Goal: Task Accomplishment & Management: Complete application form

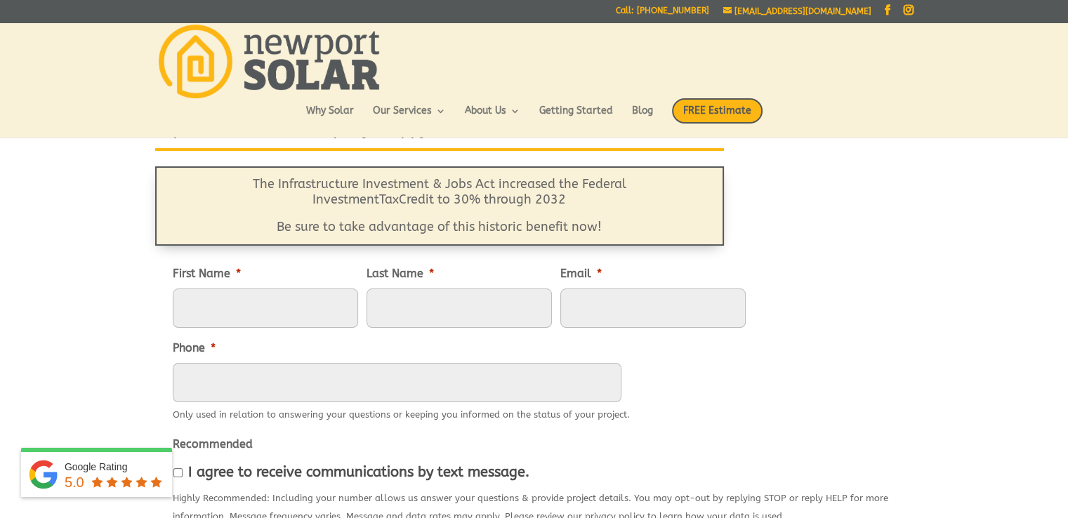
scroll to position [112, 0]
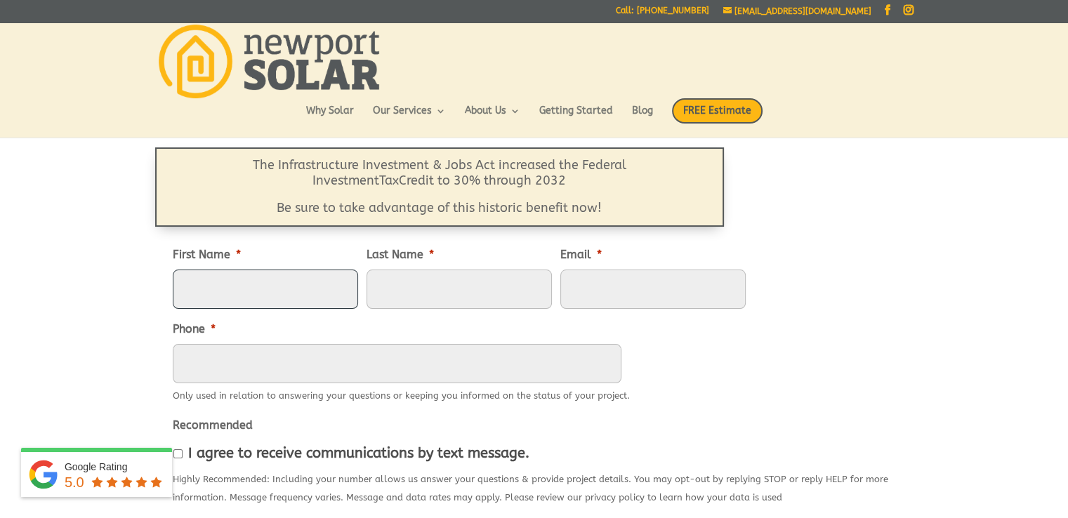
click at [247, 284] on input "First Name *" at bounding box center [265, 289] width 185 height 39
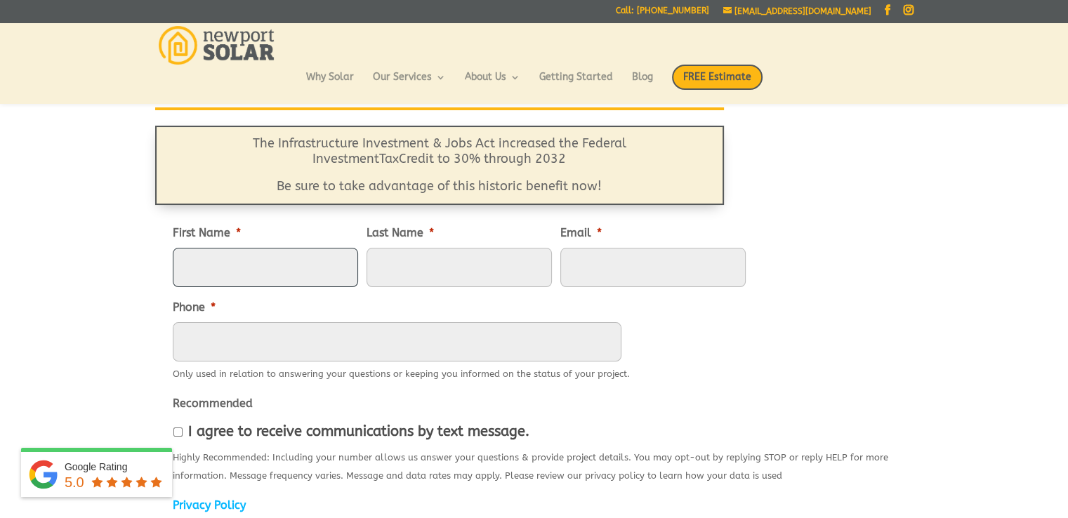
type input "Jessica"
type input "Snyder"
type input "Partners@hrdealerfinancing.com"
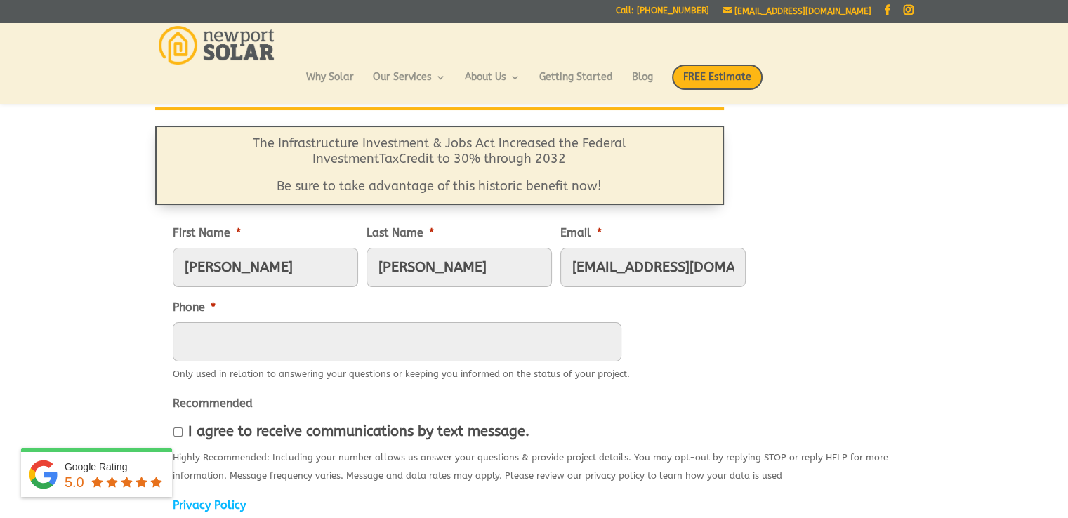
type input "8438729314"
type input "295 Seven Farms Drive Suite C-201"
type input "Charleston"
select select "South Carolina"
type input "29492"
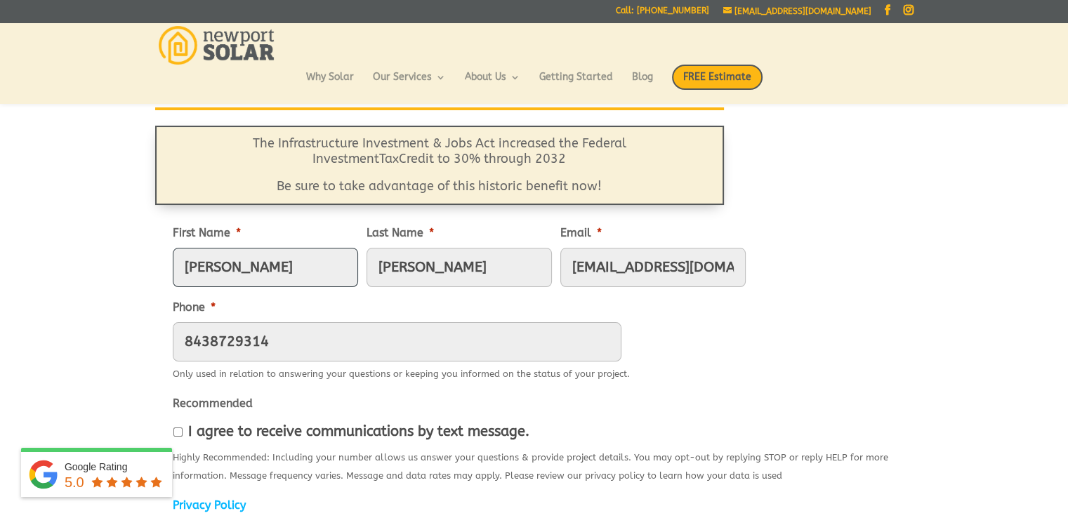
type input "(843) 872-9314"
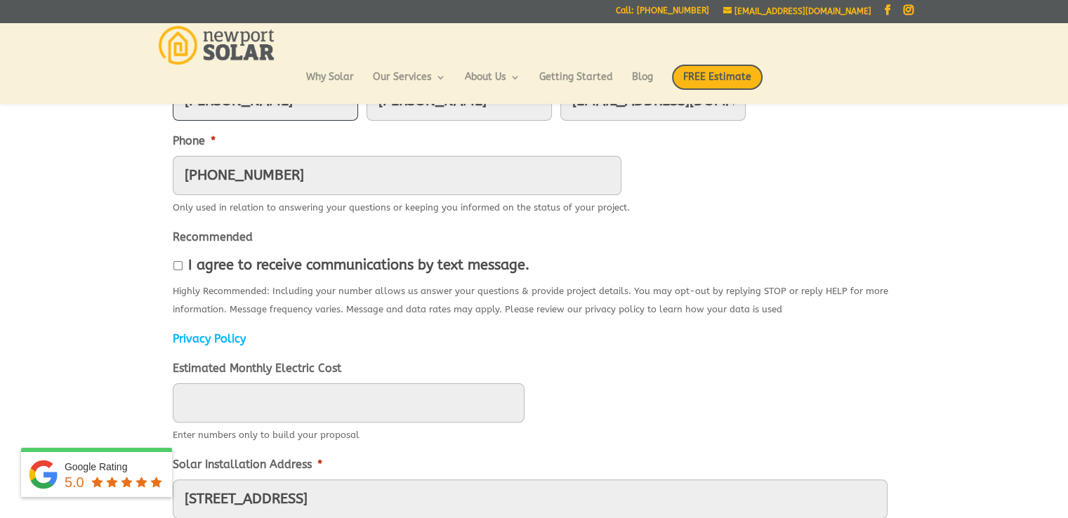
scroll to position [280, 0]
click at [175, 265] on input "I agree to receive communications by text message." at bounding box center [177, 264] width 9 height 9
checkbox input "true"
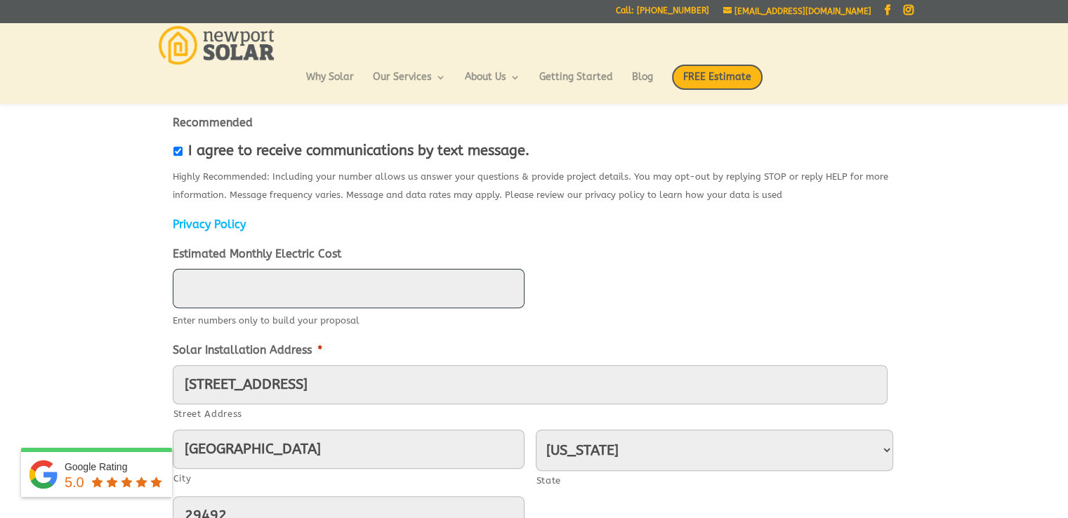
type input "____"
click at [300, 294] on input "____" at bounding box center [349, 288] width 352 height 39
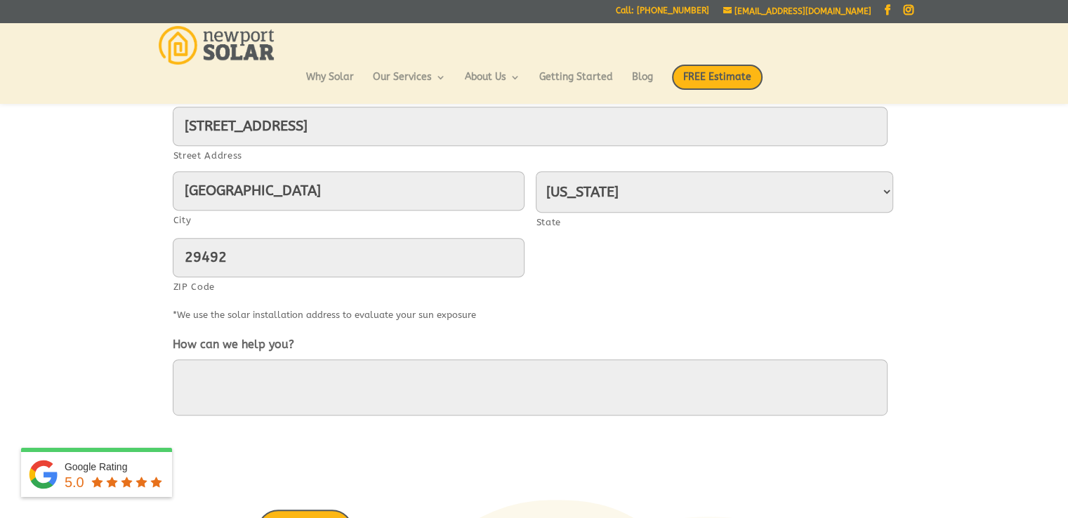
scroll to position [674, 0]
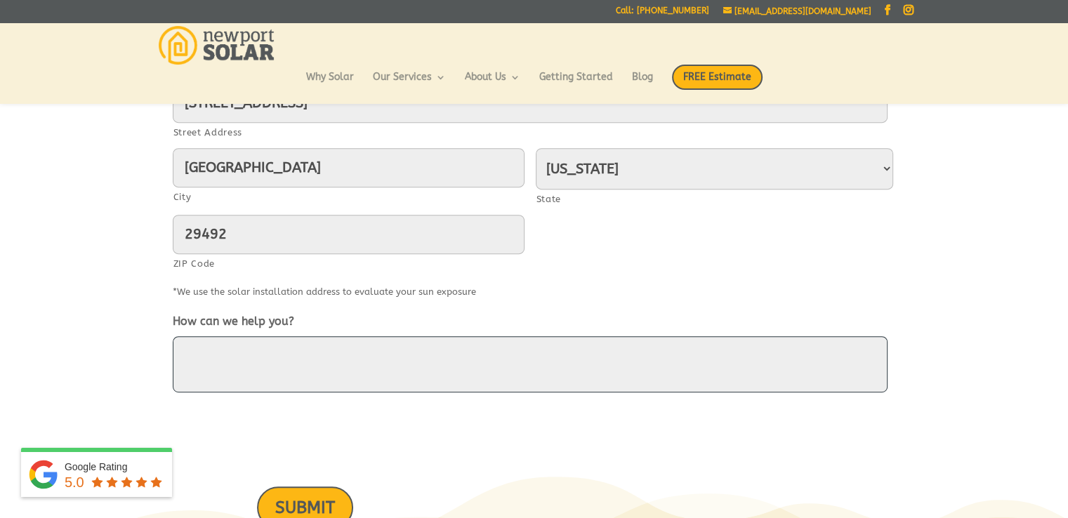
click at [269, 365] on textarea "How can we help you?" at bounding box center [530, 364] width 715 height 56
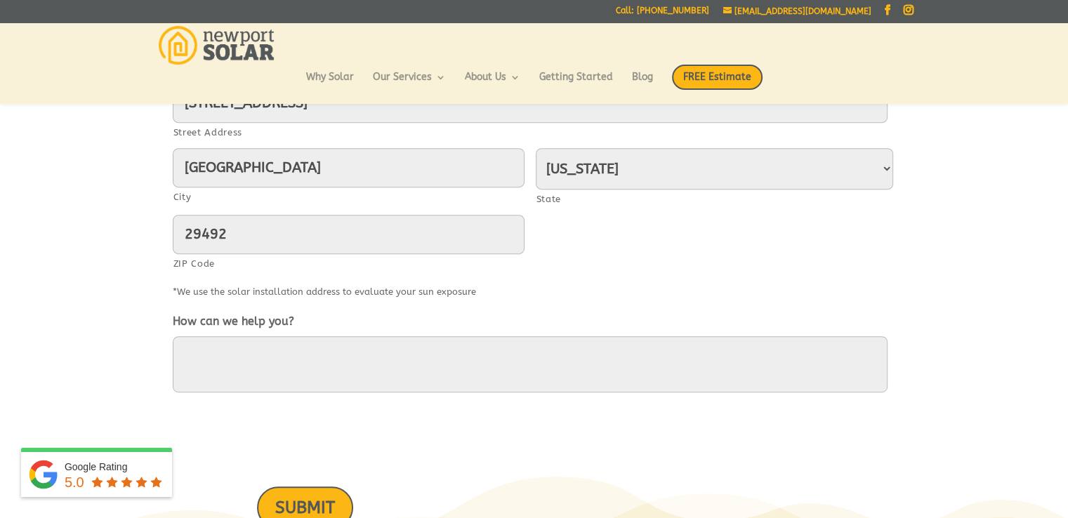
drag, startPoint x: 0, startPoint y: 44, endPoint x: 118, endPoint y: 172, distance: 174.0
click at [0, 44] on header "Why Solar Our Services Residential Solar Batteries EV Chargers Commercial Solar…" at bounding box center [534, 62] width 1068 height 81
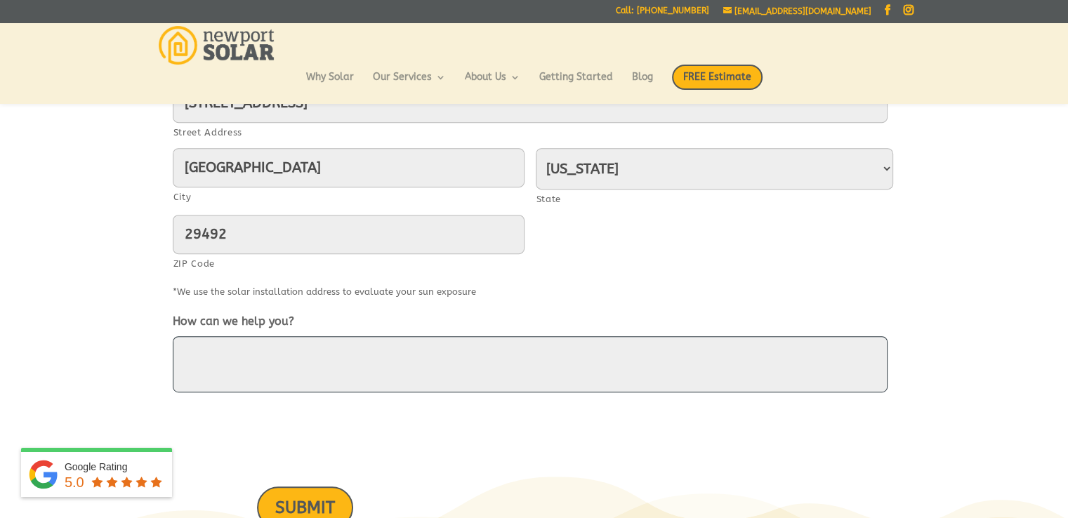
click at [266, 373] on textarea "How can we help you?" at bounding box center [530, 364] width 715 height 56
paste textarea "Please FWD to the finanhttps://nicepropainting.com/contact/cing manager (they n…"
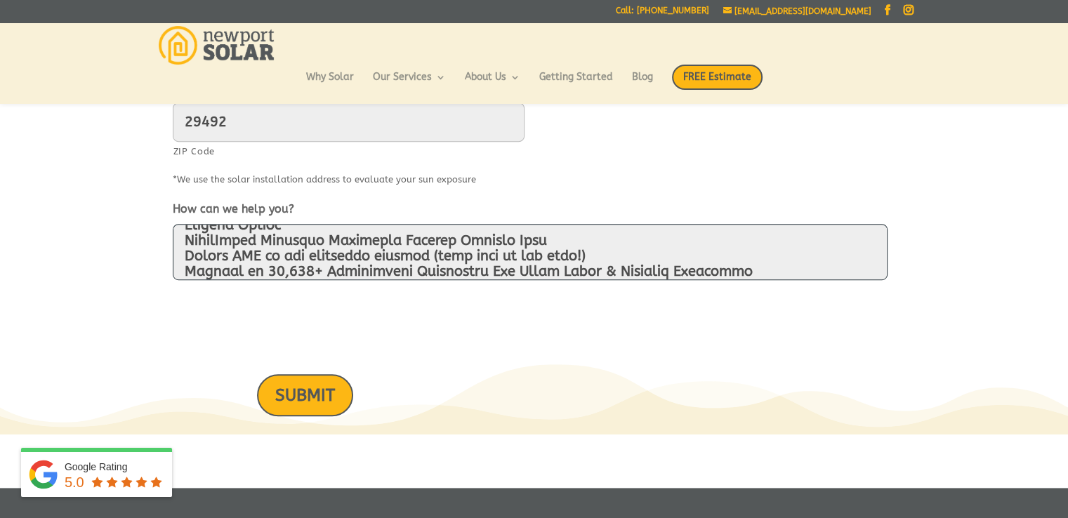
scroll to position [789, 0]
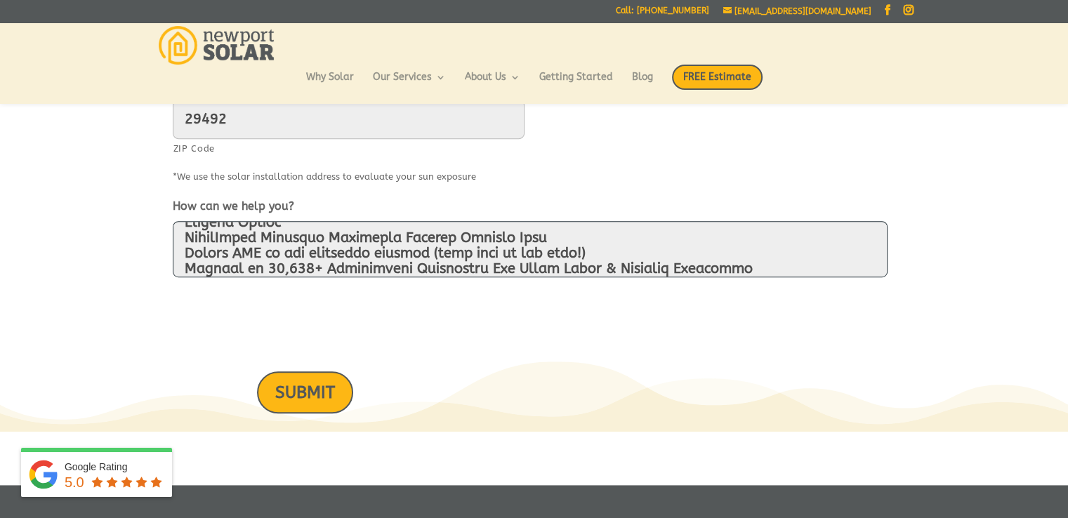
type textarea "Please FWD to the finanhttps://nicepropainting.com/contact/cing manager (they n…"
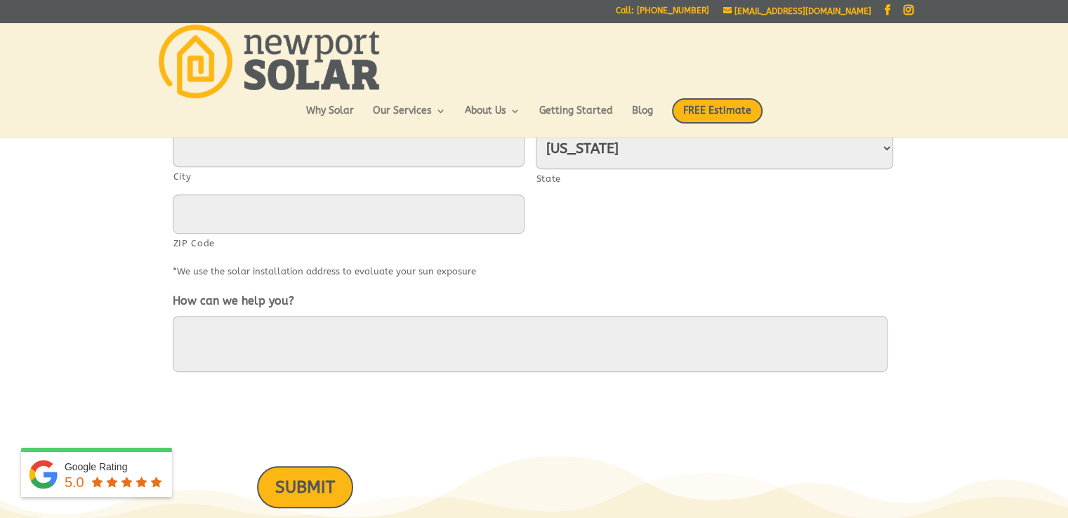
scroll to position [697, 0]
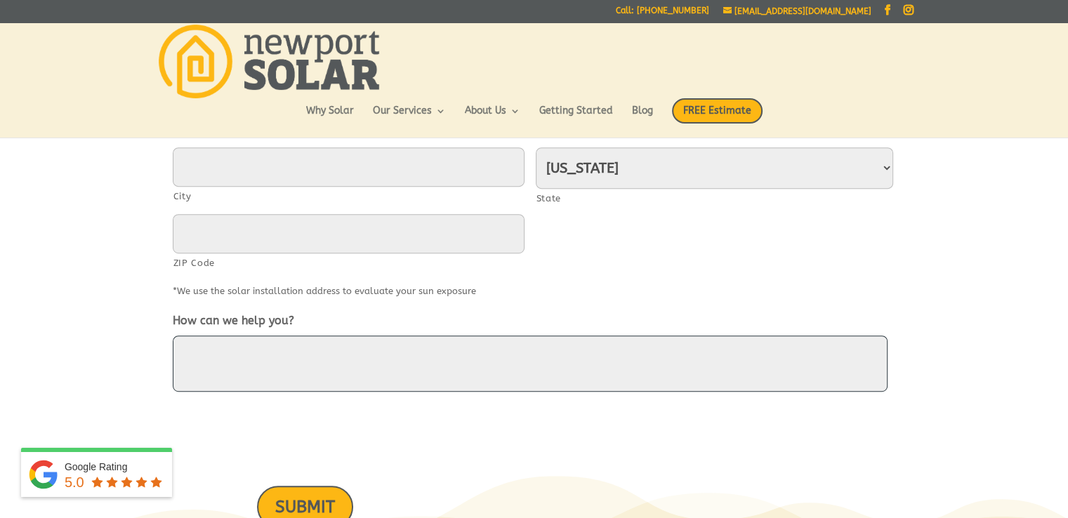
click at [248, 336] on textarea "How can we help you?" at bounding box center [530, 364] width 715 height 56
paste textarea "Please FWD to the finanhttps://nicepropainting.com/contact/cing manager (they n…"
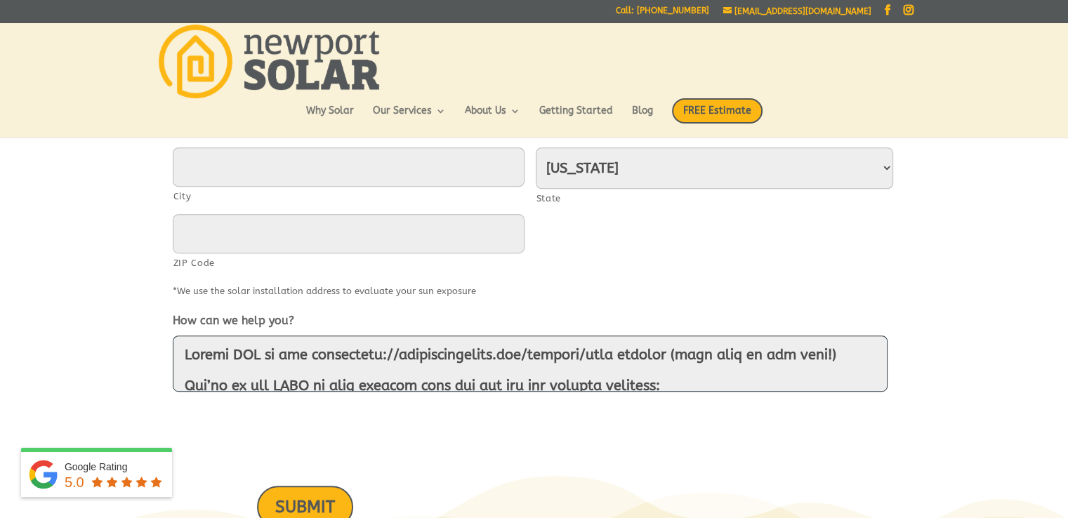
scroll to position [420, 0]
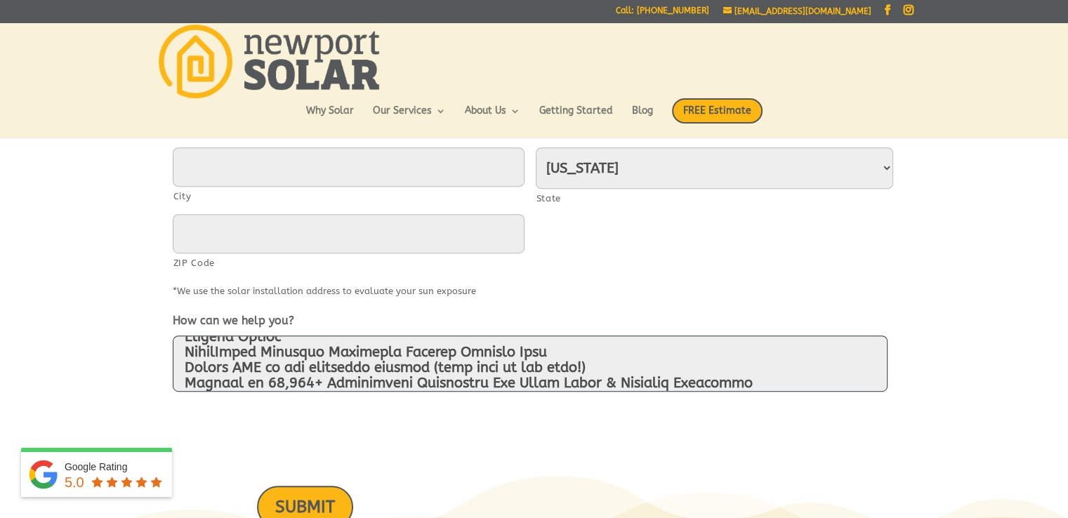
type textarea "Please FWD to the finanhttps://nicepropainting.com/contact/cing manager (they n…"
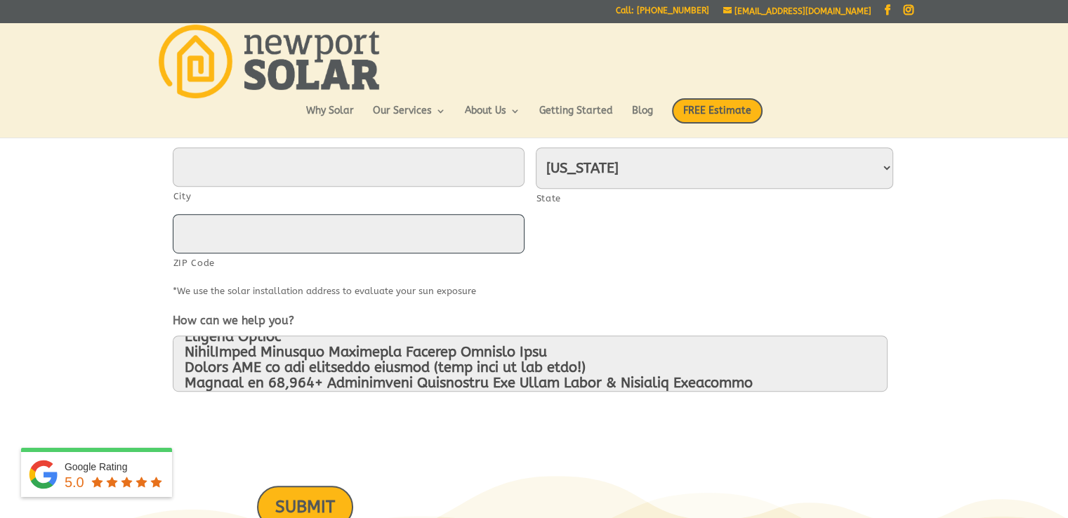
click at [280, 231] on input "ZIP Code" at bounding box center [349, 233] width 352 height 39
type input "29492"
type input "Jessica"
type input "Snyder"
type input "Partners@hrdealerfinancing.com"
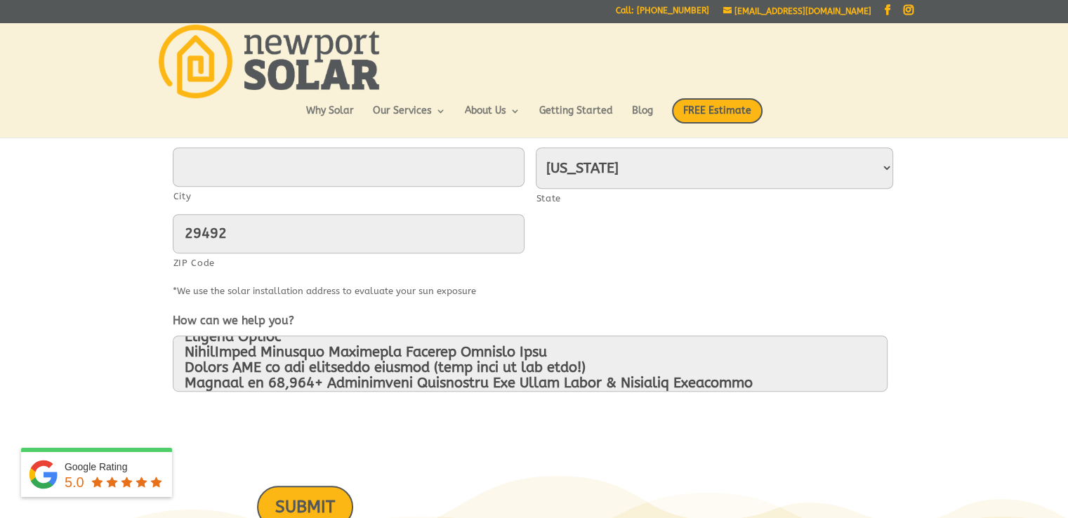
type input "8438729314"
type input "295 Seven Farms Drive Suite C-201"
type input "Charleston"
select select "South Carolina"
type input "(843) 872-9314"
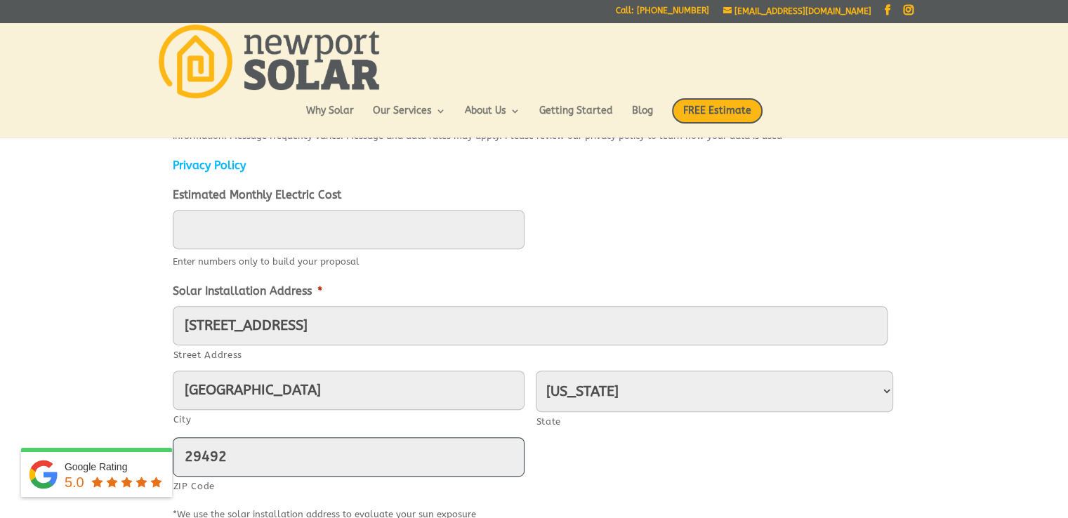
scroll to position [473, 0]
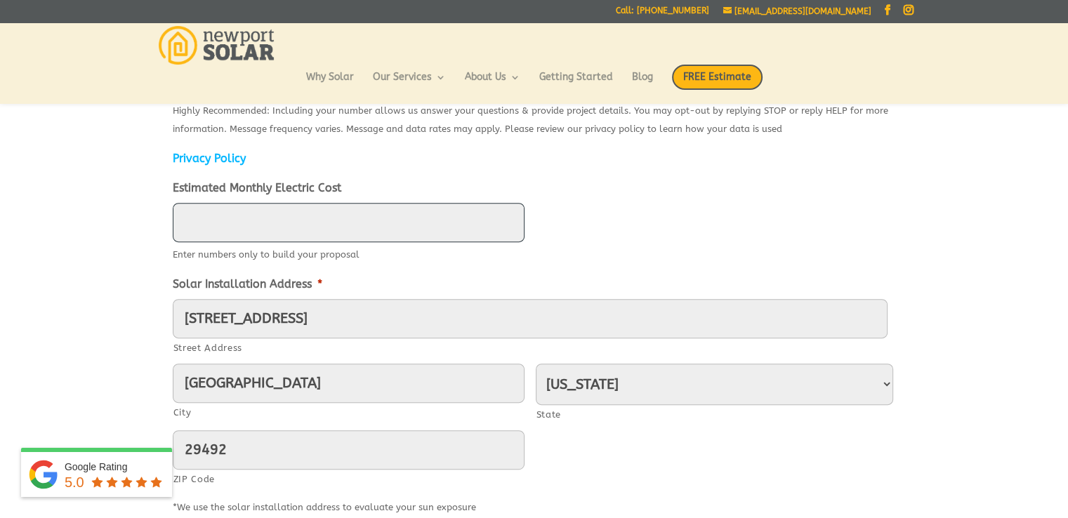
type input "____"
click at [276, 233] on input "____" at bounding box center [349, 222] width 352 height 39
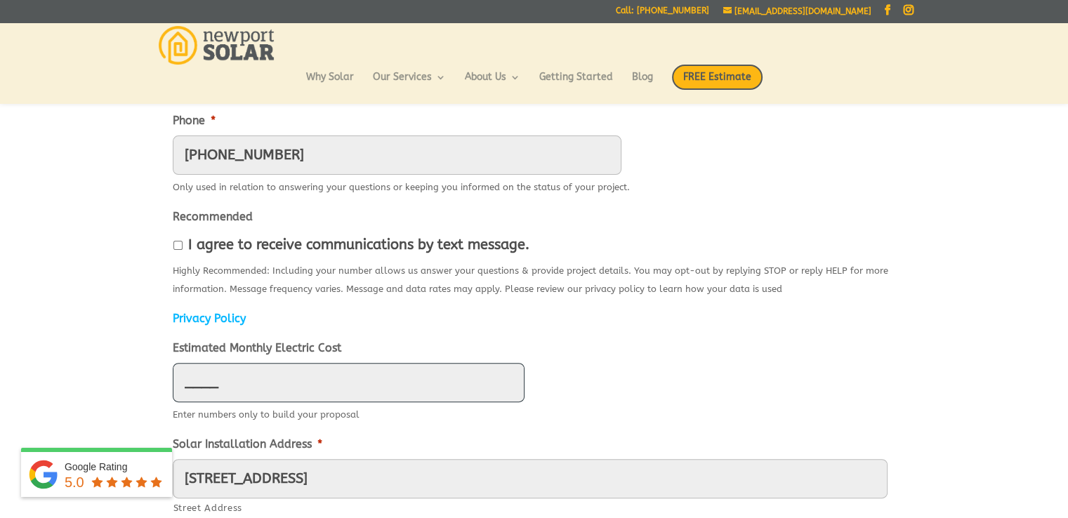
scroll to position [306, 0]
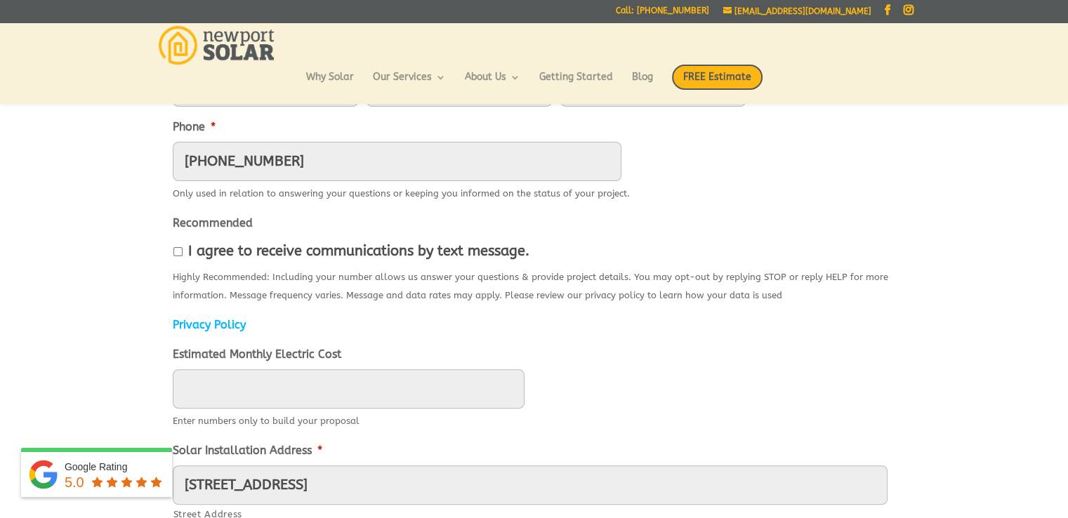
click at [174, 254] on input "I agree to receive communications by text message." at bounding box center [177, 251] width 9 height 9
checkbox input "true"
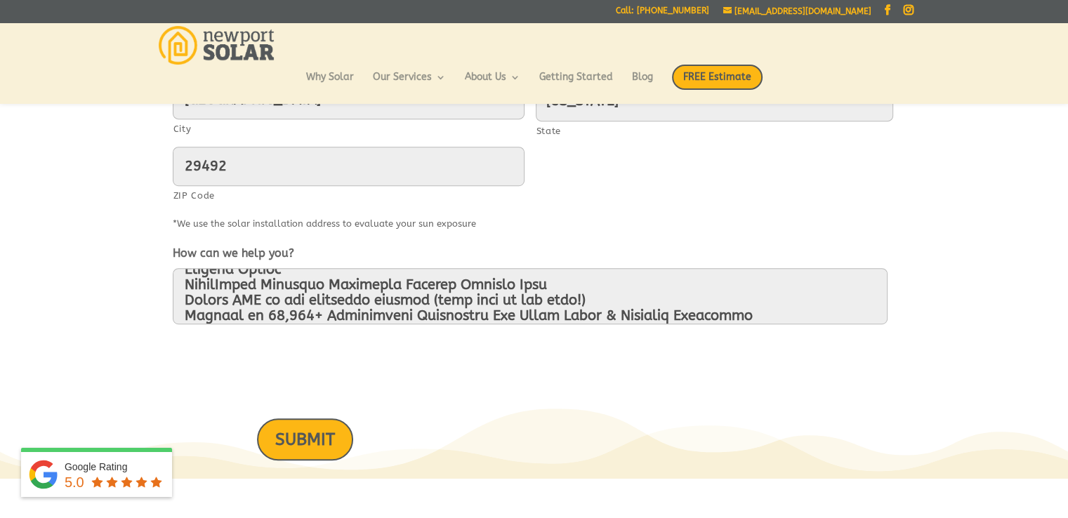
scroll to position [757, 0]
click at [311, 431] on input "SUBMIT" at bounding box center [305, 438] width 96 height 41
